Goal: Register for event/course

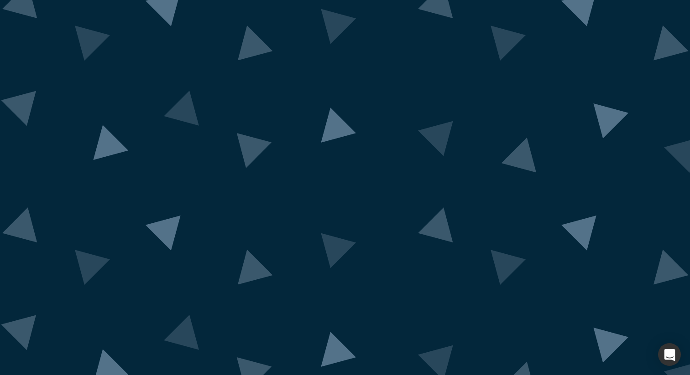
scroll to position [25, 0]
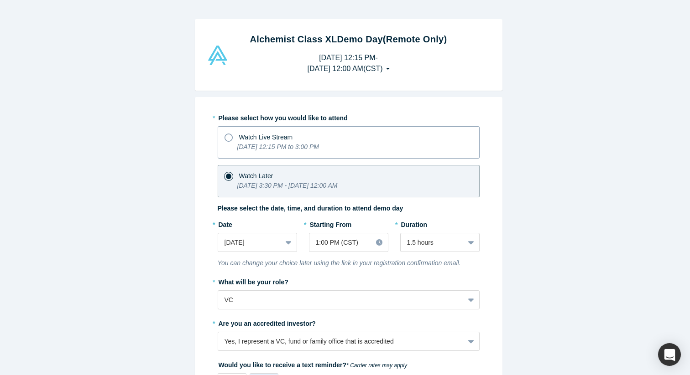
click at [319, 151] on p "[DATE] 12:15 PM to 3:00 PM" at bounding box center [278, 147] width 82 height 10
click at [0, 0] on input "Watch Live Stream [DATE] 12:15 PM to 3:00 PM" at bounding box center [0, 0] width 0 height 0
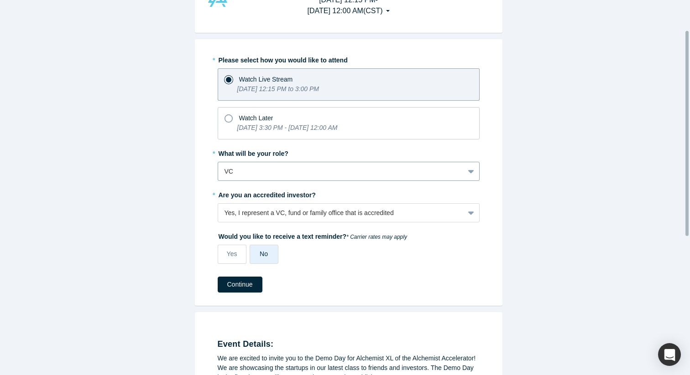
scroll to position [65, 0]
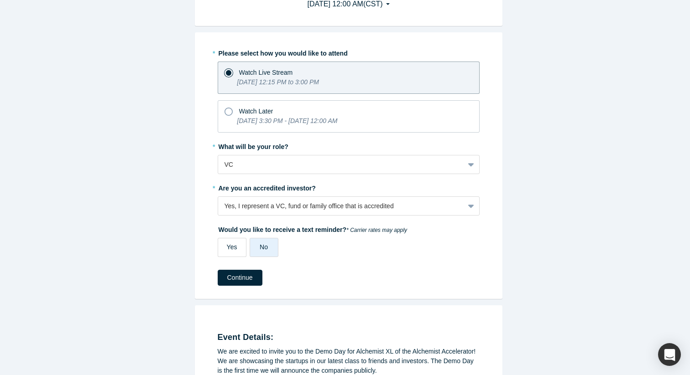
click at [229, 249] on span "Yes" at bounding box center [232, 247] width 10 height 7
click at [0, 0] on input "Yes" at bounding box center [0, 0] width 0 height 0
select select "US"
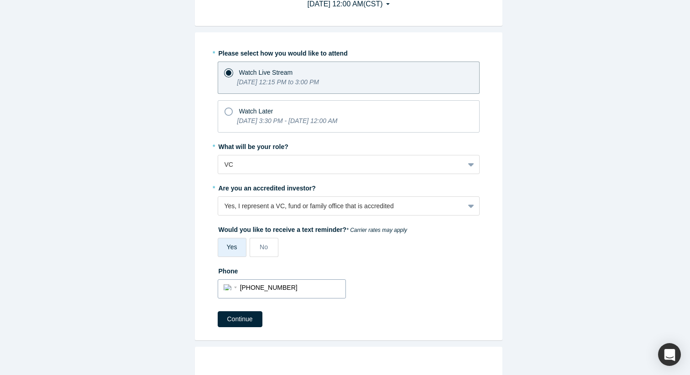
click at [249, 287] on input "[PHONE_NUMBER]" at bounding box center [290, 287] width 100 height 13
click at [259, 239] on label "No" at bounding box center [263, 247] width 29 height 19
click at [0, 0] on input "No" at bounding box center [0, 0] width 0 height 0
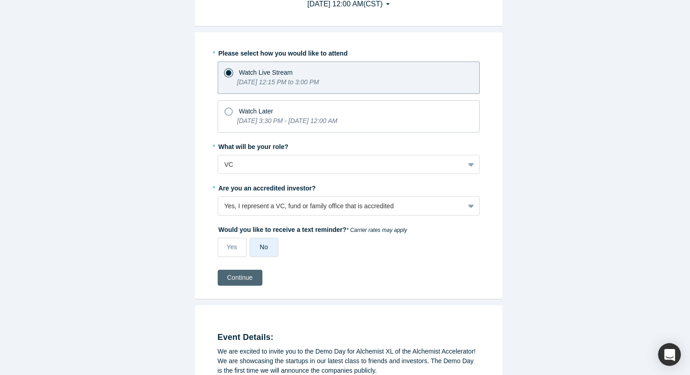
click at [248, 280] on button "Continue" at bounding box center [240, 278] width 45 height 16
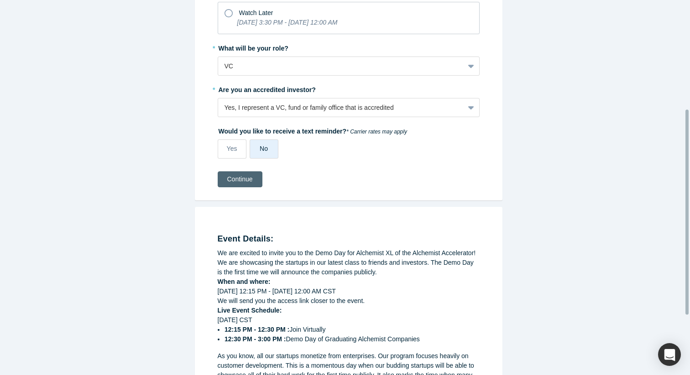
scroll to position [207, 0]
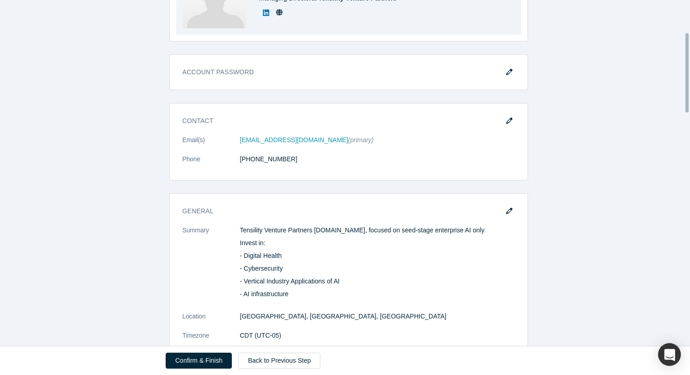
scroll to position [145, 0]
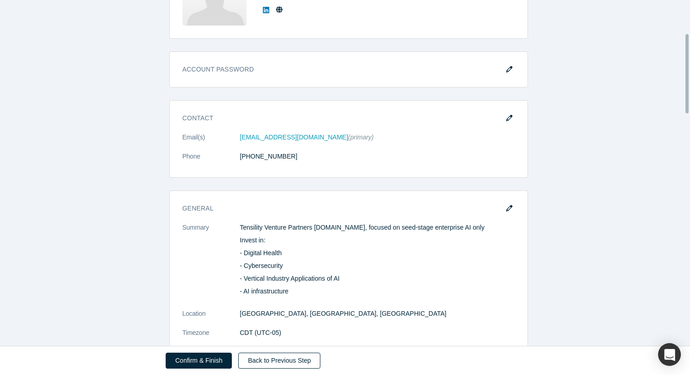
click at [287, 360] on link "Back to Previous Step" at bounding box center [279, 361] width 82 height 16
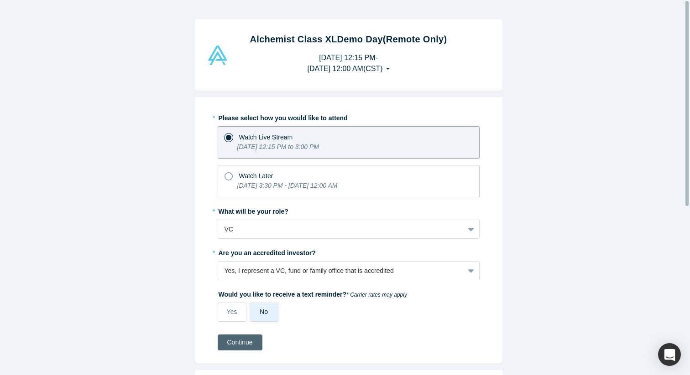
click at [247, 343] on button "Continue" at bounding box center [240, 343] width 45 height 16
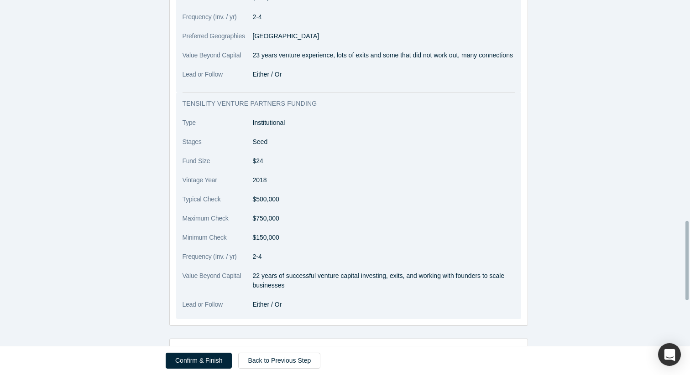
scroll to position [1158, 0]
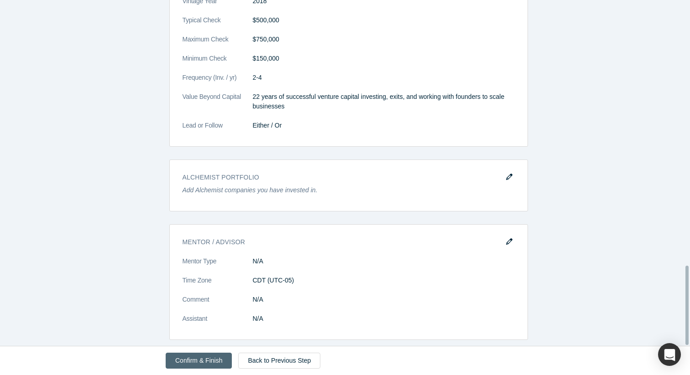
click at [209, 363] on button "Confirm & Finish" at bounding box center [199, 361] width 66 height 16
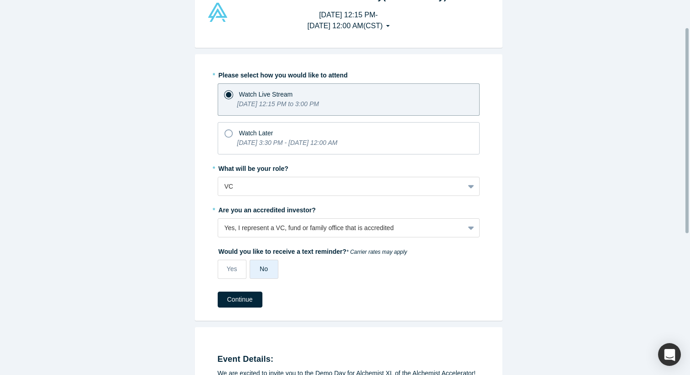
scroll to position [69, 0]
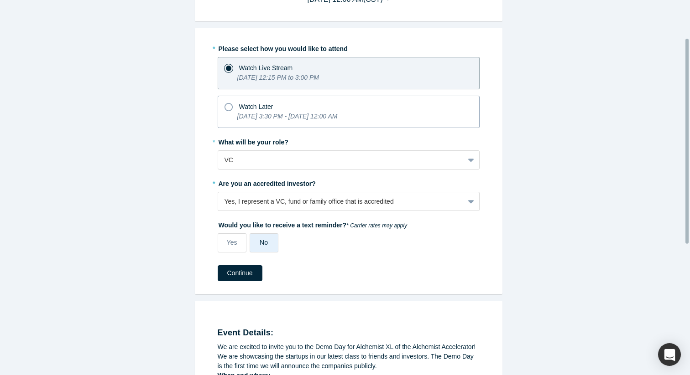
click at [306, 118] on icon "[DATE] 3:30 PM - [DATE] 12:00 AM" at bounding box center [287, 116] width 100 height 7
click at [0, 0] on input "Watch Later Tuesday, September 30, 2025 3:30 PM - Tuesday, October 7, 2025 12:0…" at bounding box center [0, 0] width 0 height 0
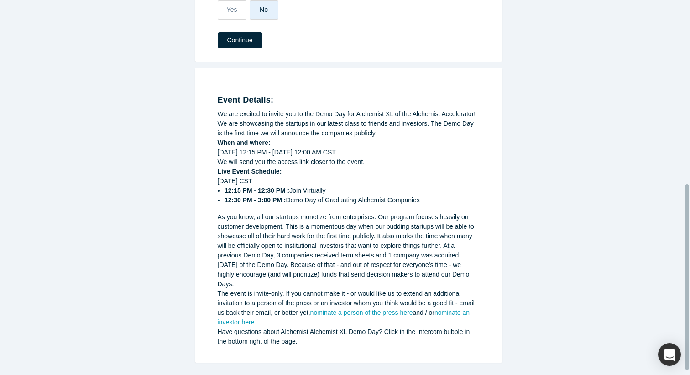
scroll to position [192, 0]
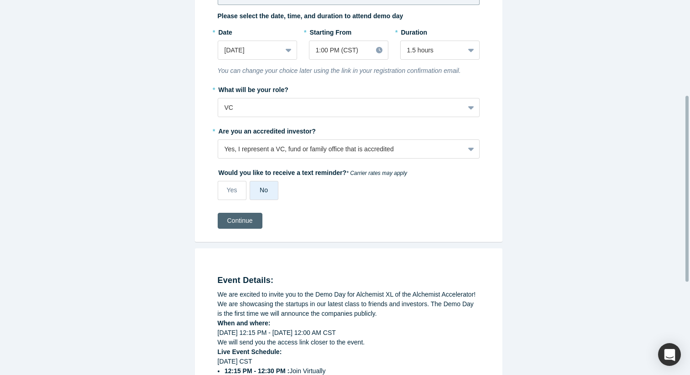
click at [241, 225] on button "Continue" at bounding box center [240, 221] width 45 height 16
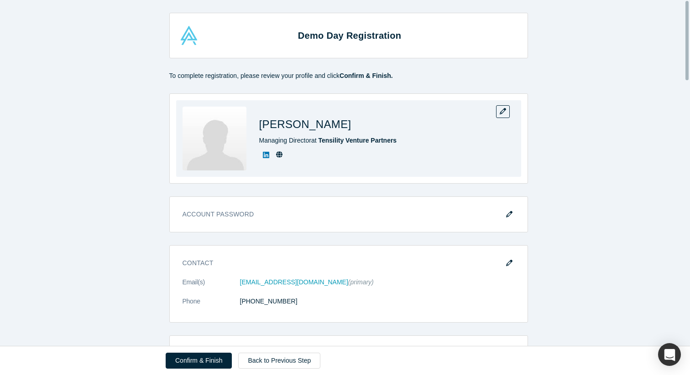
click at [283, 123] on h1 "[PERSON_NAME]" at bounding box center [305, 124] width 92 height 16
click at [283, 123] on h1 "Armando Pauker" at bounding box center [305, 124] width 92 height 16
copy h1 "Armando Pauker"
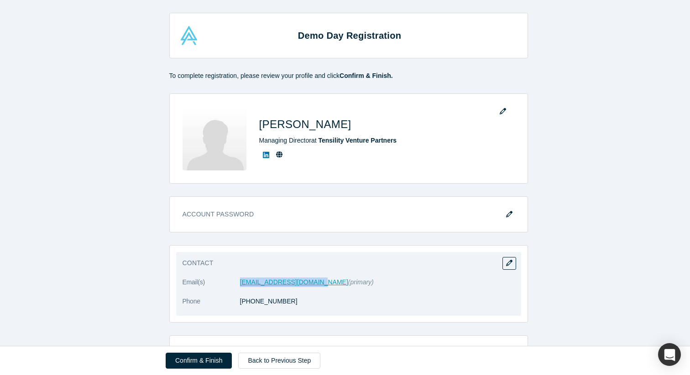
copy link "apauker@tensilityvc.com"
